Goal: Task Accomplishment & Management: Use online tool/utility

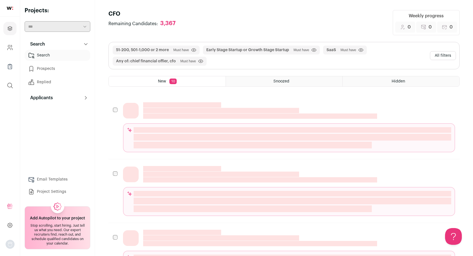
click at [449, 58] on button "All filters" at bounding box center [443, 55] width 26 height 9
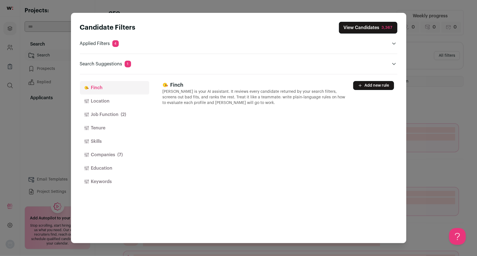
click at [115, 116] on button "Job Function (2)" at bounding box center [114, 114] width 69 height 13
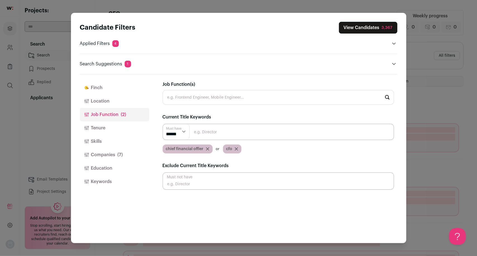
click at [237, 148] on icon "Close modal via background" at bounding box center [236, 149] width 3 height 3
click at [208, 148] on icon "Close modal via background" at bounding box center [207, 149] width 3 height 3
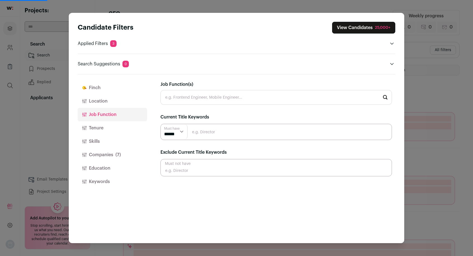
click at [211, 98] on input "Job Function(s)" at bounding box center [277, 97] width 232 height 15
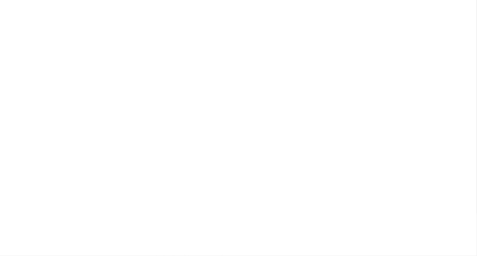
type input "llm"
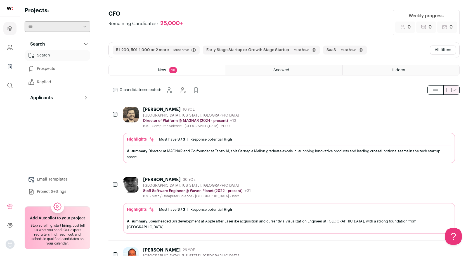
click at [443, 50] on button "All filters" at bounding box center [443, 50] width 26 height 9
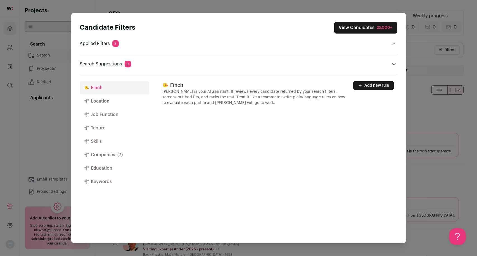
click at [100, 116] on button "Job Function" at bounding box center [114, 114] width 69 height 13
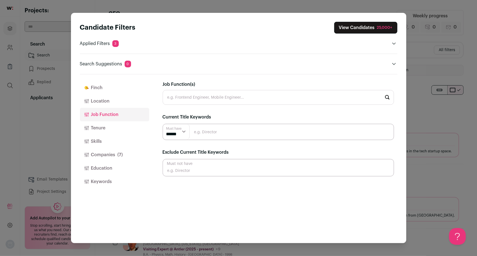
click at [199, 99] on input "Job Function(s)" at bounding box center [279, 97] width 232 height 15
type input "s"
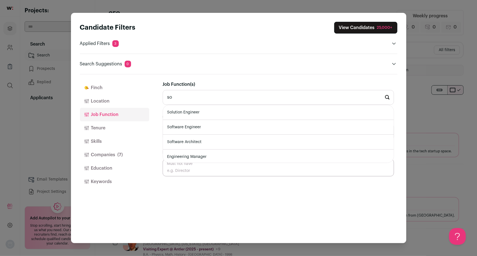
click at [193, 126] on li "Software Engineer" at bounding box center [278, 127] width 231 height 15
type input "Software Engineer"
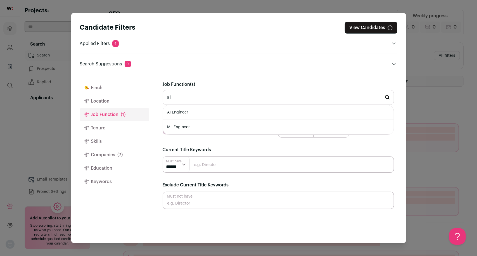
click at [206, 113] on li "AI Engineer" at bounding box center [278, 112] width 231 height 15
type input "AI Engineer"
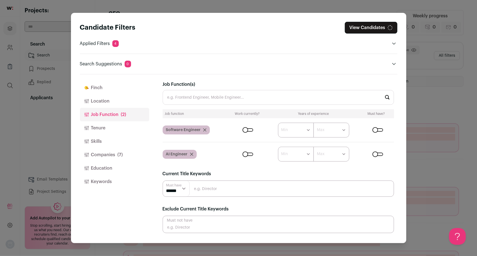
click at [210, 190] on input "Close modal via background" at bounding box center [279, 189] width 232 height 16
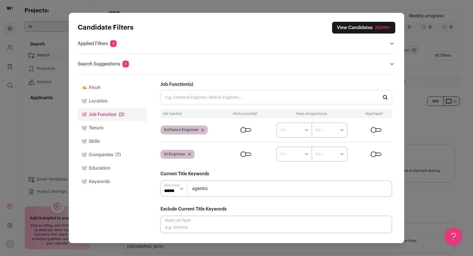
type input "agentic"
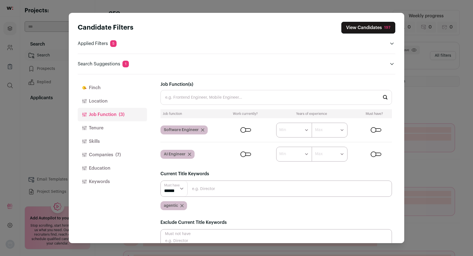
click at [231, 193] on input "Close modal via background" at bounding box center [277, 189] width 232 height 16
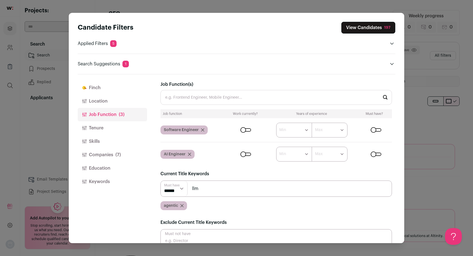
type input "llm"
click at [261, 189] on input "Close modal via background" at bounding box center [277, 189] width 232 height 16
type input "software"
click at [249, 207] on icon "Close modal via background" at bounding box center [249, 205] width 3 height 3
click at [358, 26] on button "View Candidates 533" at bounding box center [368, 28] width 55 height 12
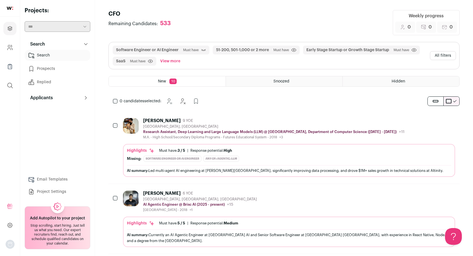
click at [452, 55] on button "All filters" at bounding box center [443, 55] width 26 height 9
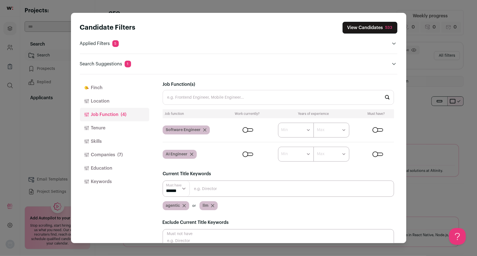
click at [108, 102] on button "Location" at bounding box center [114, 101] width 69 height 13
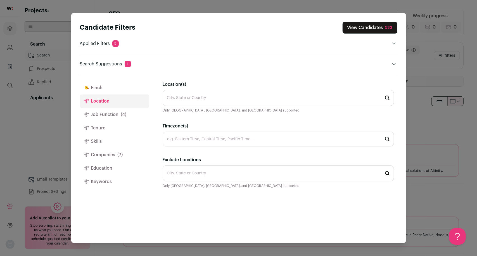
click at [185, 98] on input "Location(s)" at bounding box center [279, 98] width 232 height 16
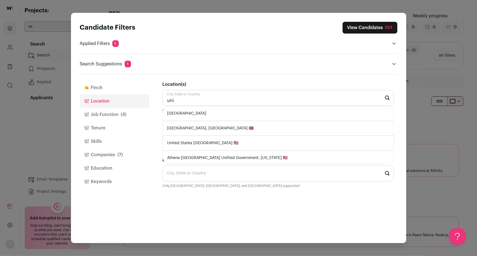
click at [188, 116] on li "[GEOGRAPHIC_DATA]" at bounding box center [278, 113] width 231 height 15
type input "[GEOGRAPHIC_DATA]"
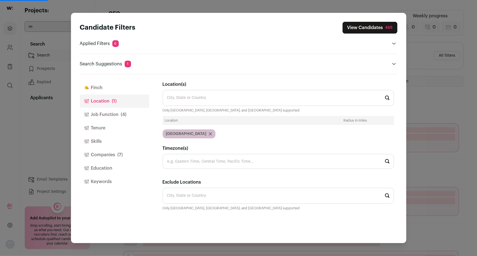
click at [371, 26] on button "View Candidates 485" at bounding box center [370, 28] width 55 height 12
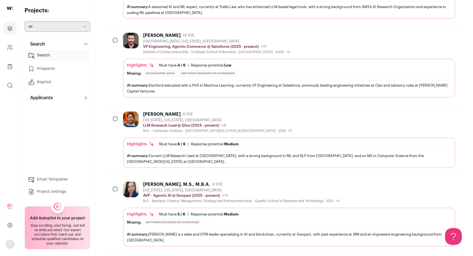
scroll to position [514, 0]
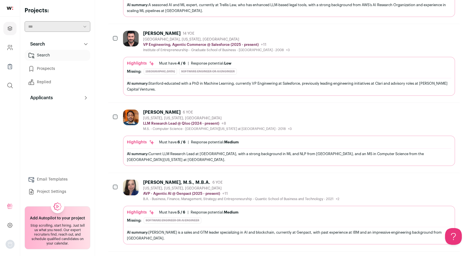
click at [436, 179] on icon "Hide" at bounding box center [435, 182] width 7 height 7
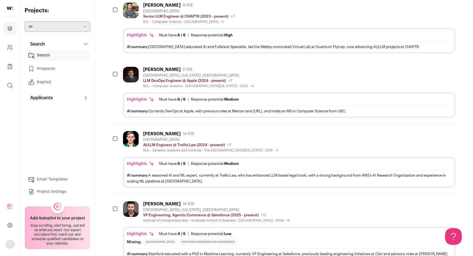
scroll to position [330, 0]
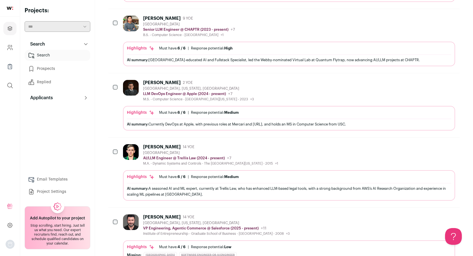
click at [435, 144] on icon "Hide" at bounding box center [435, 146] width 7 height 7
